Goal: Task Accomplishment & Management: Use online tool/utility

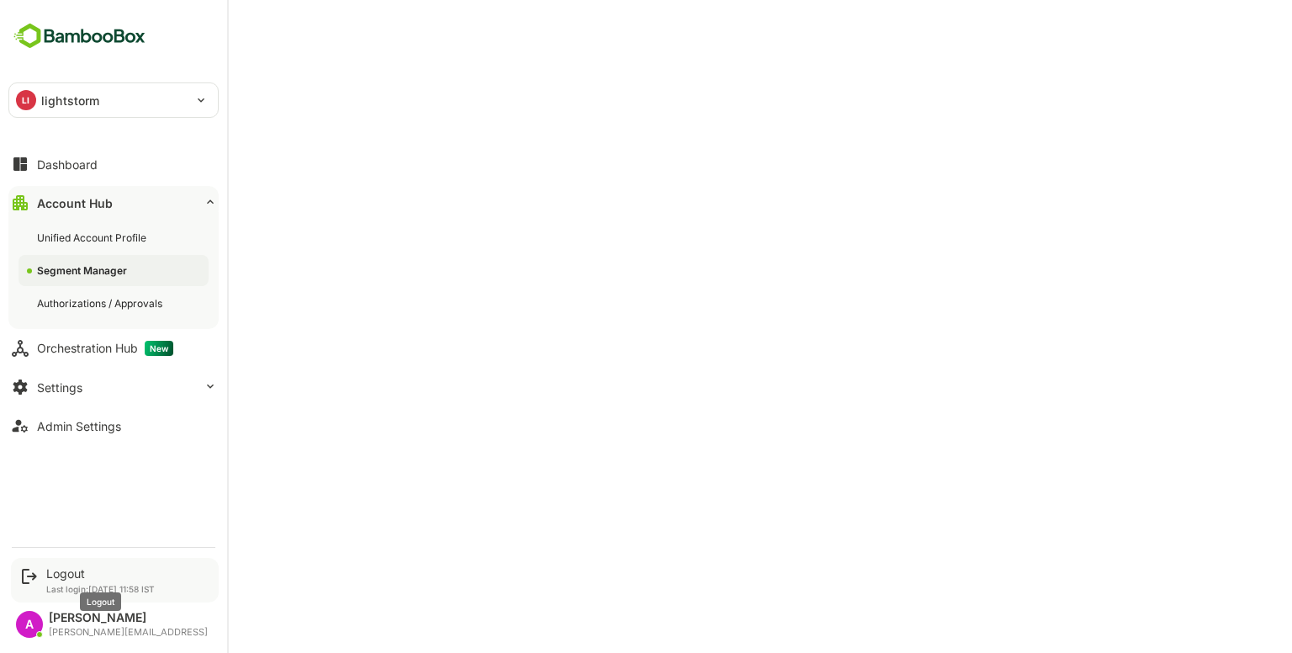
click at [77, 573] on div "Logout" at bounding box center [100, 573] width 109 height 14
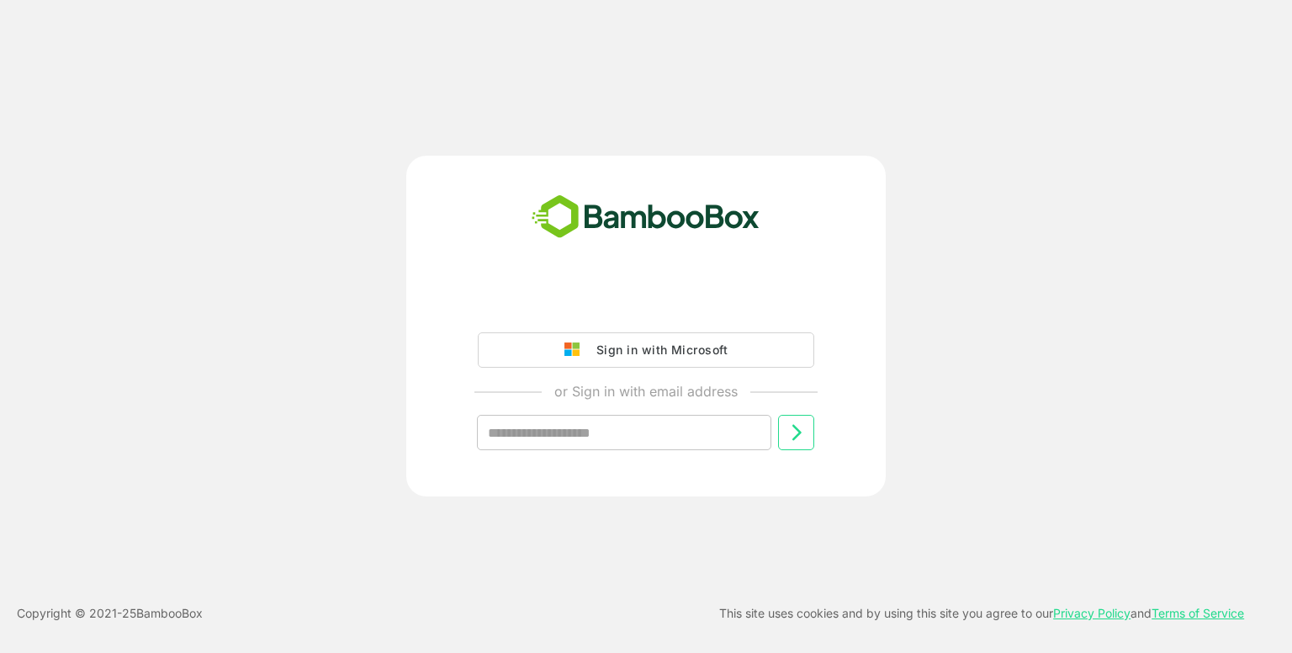
click at [77, 573] on div "Sign in with Microsoft or Sign in with email address ​ Copyright © 2021- 25 Bam…" at bounding box center [646, 326] width 1292 height 653
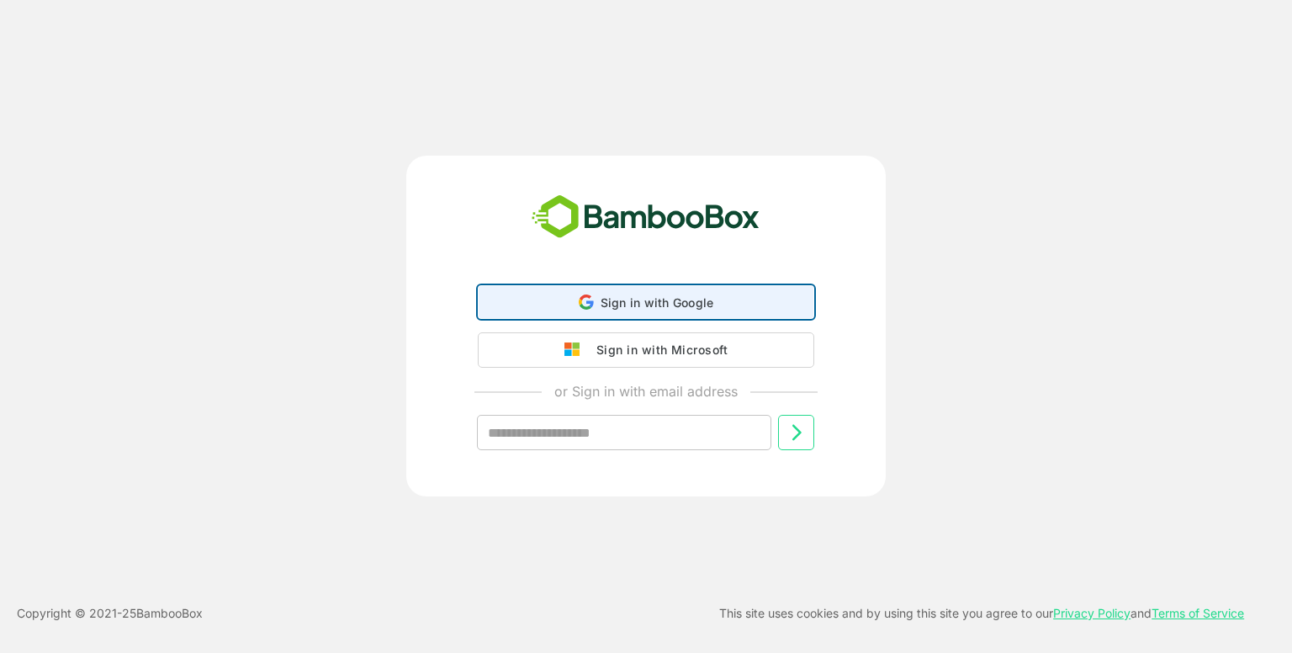
click at [559, 305] on div "Sign in with Google Sign in with Google. Opens in new tab" at bounding box center [646, 302] width 315 height 32
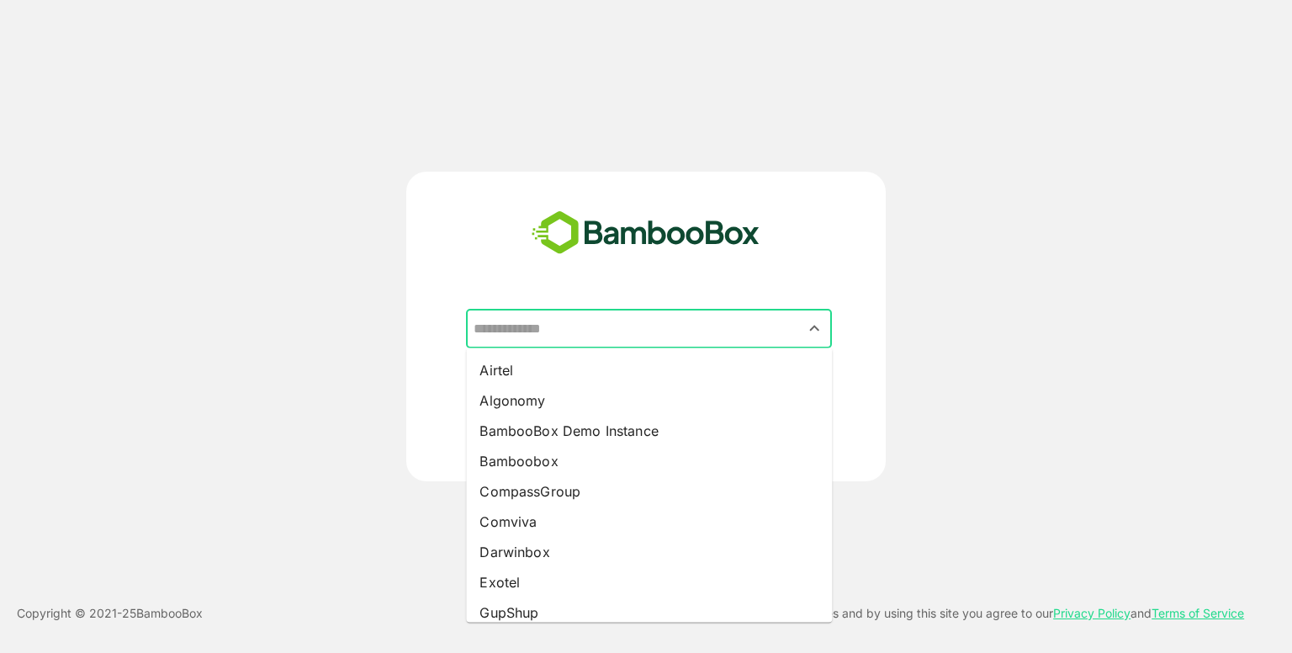
click at [574, 323] on input "text" at bounding box center [648, 329] width 359 height 32
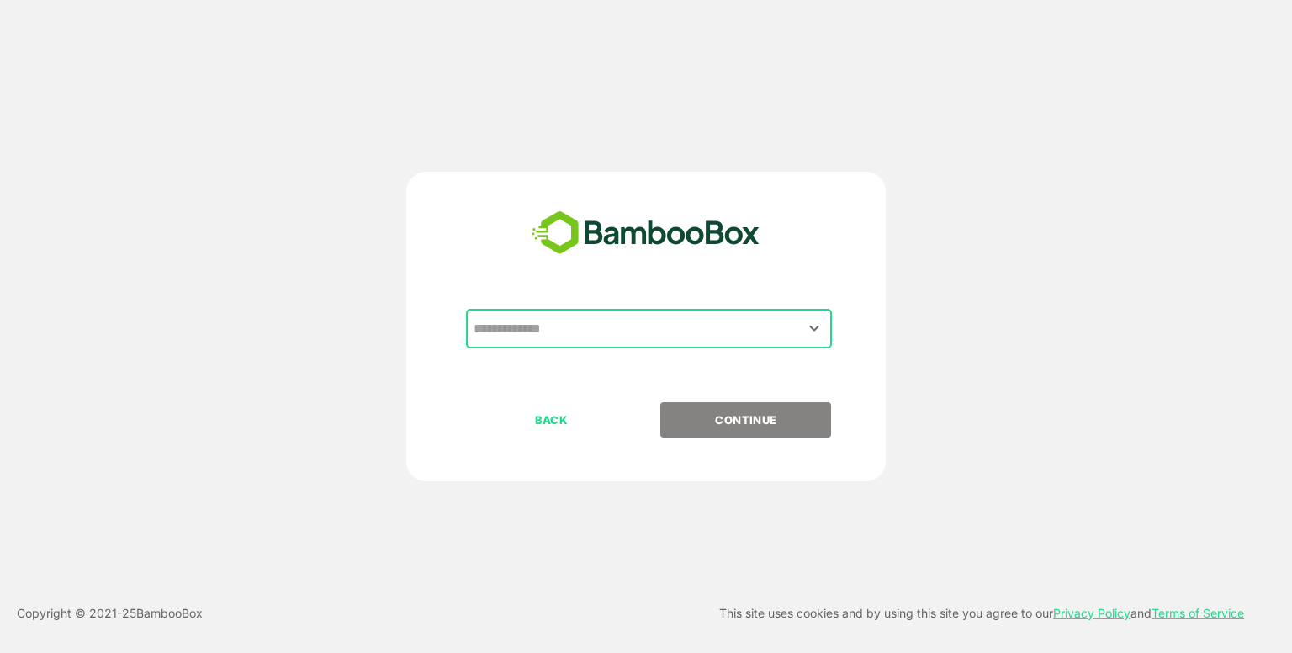
click at [574, 323] on input "text" at bounding box center [648, 329] width 359 height 32
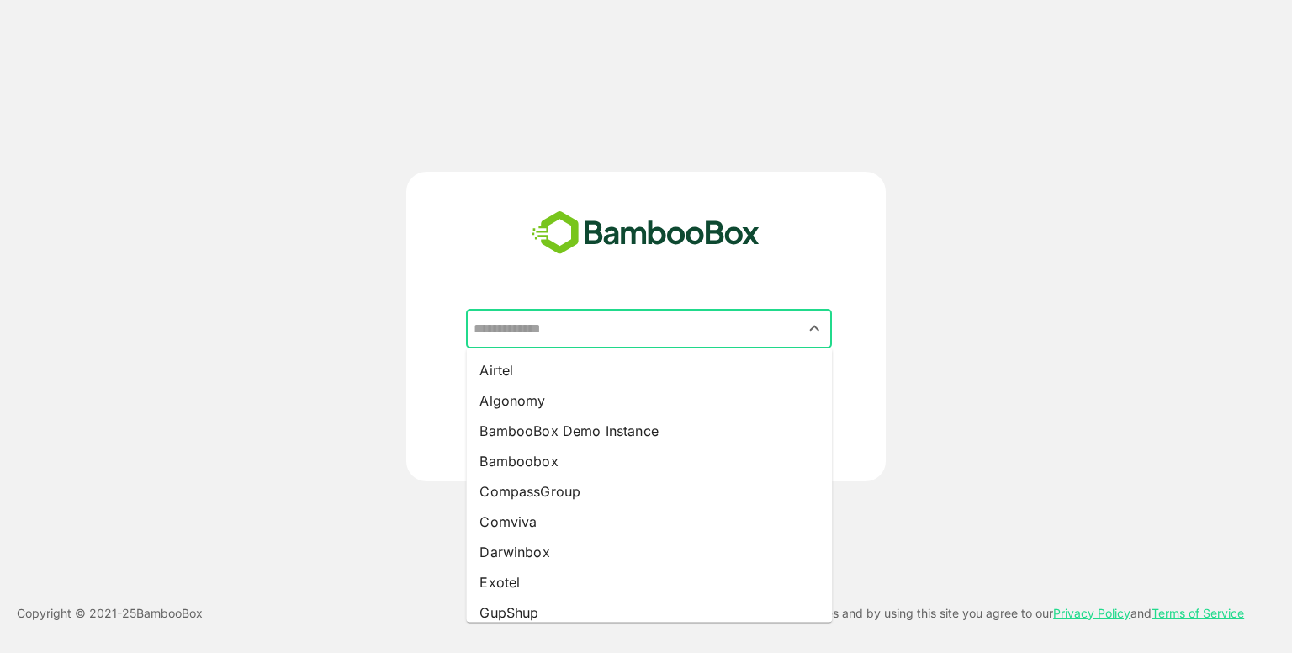
click at [574, 323] on input "text" at bounding box center [648, 329] width 359 height 32
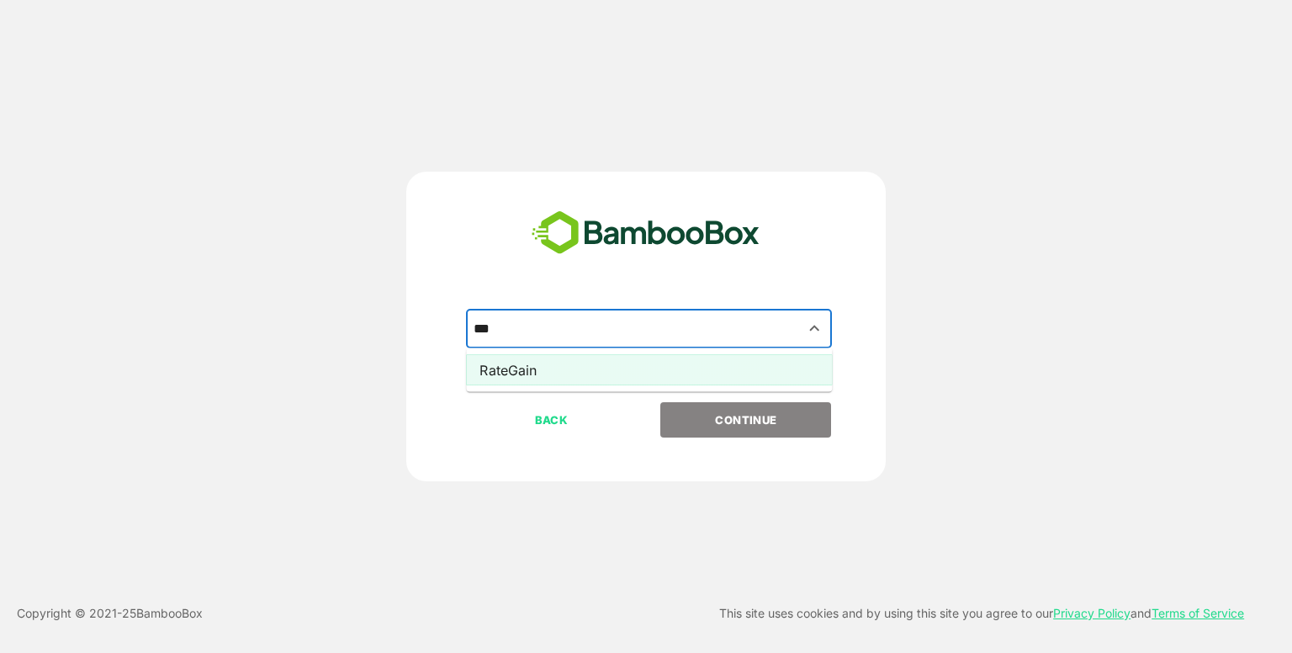
click at [570, 380] on li "RateGain" at bounding box center [649, 370] width 366 height 30
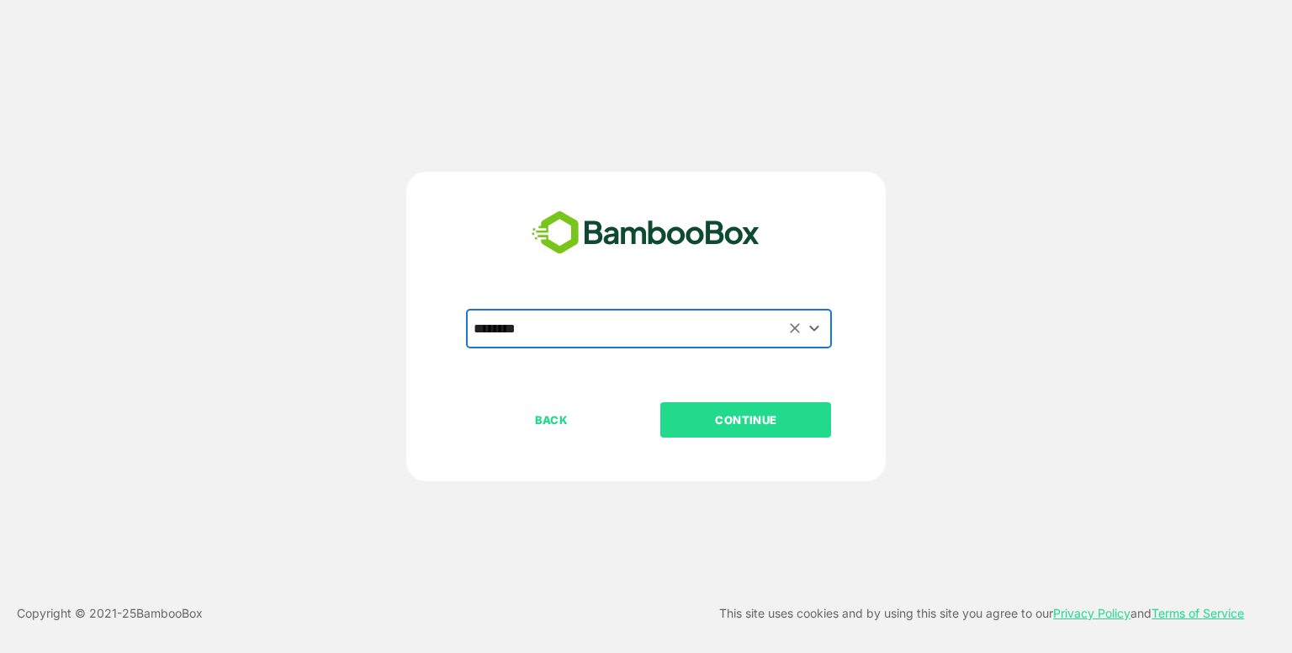
type input "********"
click at [737, 432] on button "CONTINUE" at bounding box center [745, 419] width 171 height 35
